Goal: Information Seeking & Learning: Learn about a topic

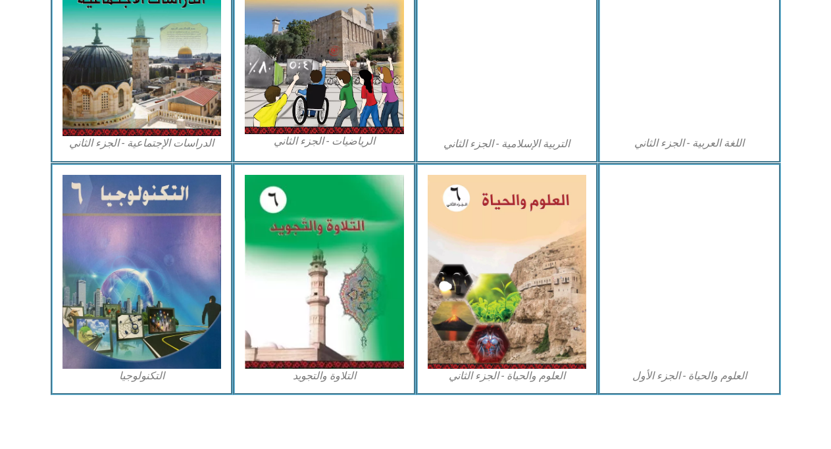
scroll to position [724, 0]
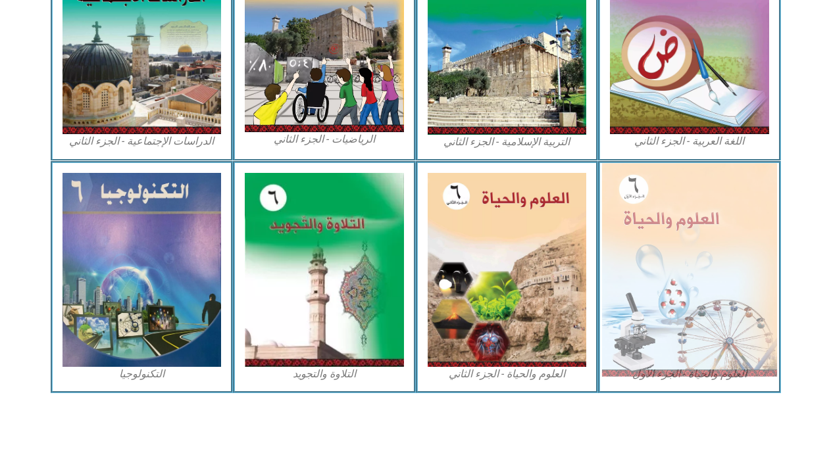
click at [716, 327] on img at bounding box center [689, 269] width 175 height 213
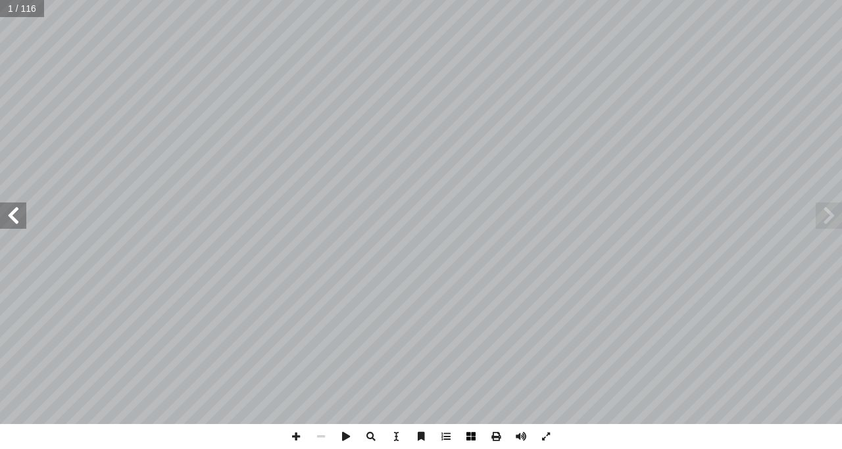
click at [466, 439] on span at bounding box center [470, 436] width 25 height 25
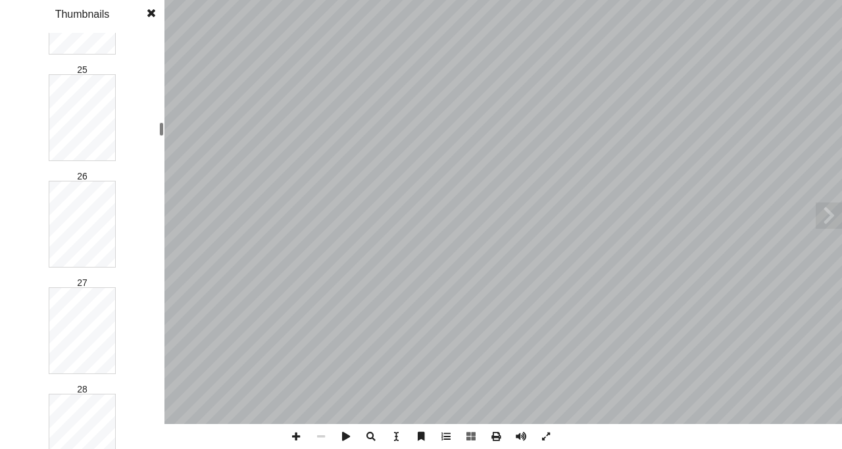
click at [177, 133] on div "العلوم والحياة [PERSON_NAME] أ ا ّ فريق الـت بو هلال أ . سناء � أ � ) ً قا ّ لب…" at bounding box center [421, 224] width 842 height 449
click at [165, 145] on div "العلوم والحياة [PERSON_NAME] أ ا ّ فريق الـت بو هلال أ . سناء � أ � ) ً قا ّ لب…" at bounding box center [421, 224] width 842 height 449
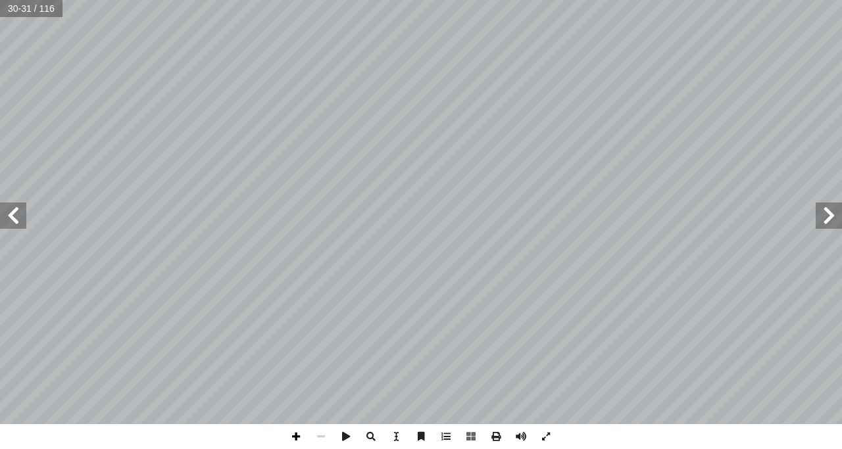
click at [301, 437] on span at bounding box center [296, 436] width 25 height 25
click at [14, 206] on span at bounding box center [13, 216] width 26 height 26
